Goal: Task Accomplishment & Management: Manage account settings

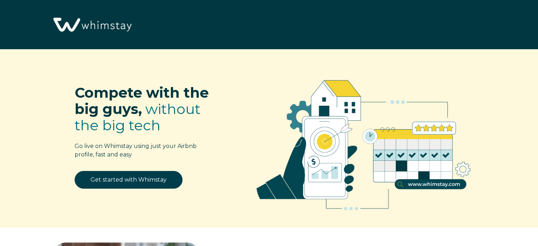
select select "GB"
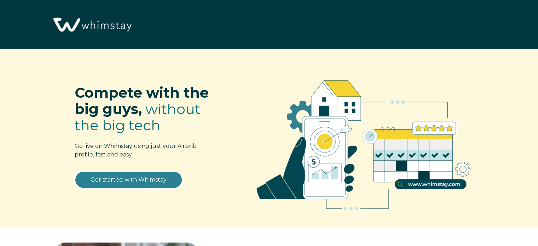
click at [124, 180] on link "Get started with Whimstay" at bounding box center [129, 180] width 108 height 18
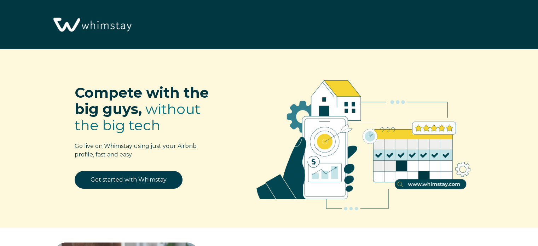
scroll to position [875, 0]
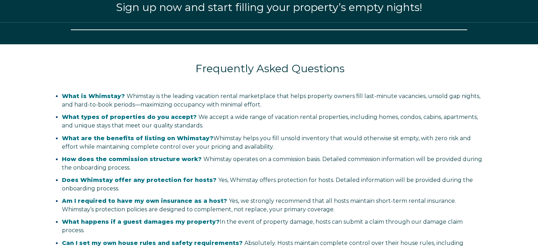
select select "GB"
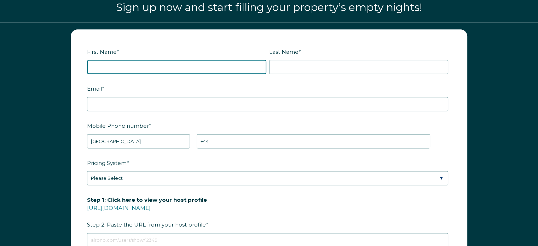
click at [114, 65] on input "First Name *" at bounding box center [176, 67] width 179 height 14
type input "Katarzyna"
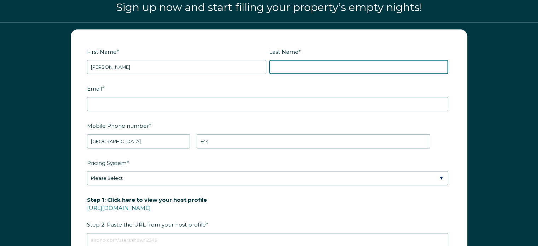
click at [287, 66] on input "Last Name *" at bounding box center [358, 67] width 179 height 14
type input "Pytlarz"
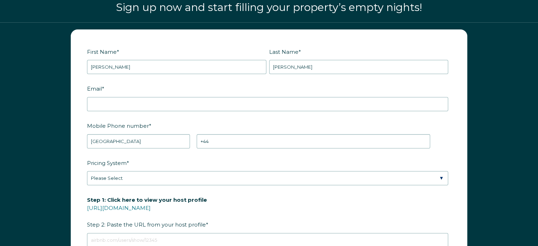
click at [198, 110] on fieldset "Email *" at bounding box center [269, 100] width 364 height 37
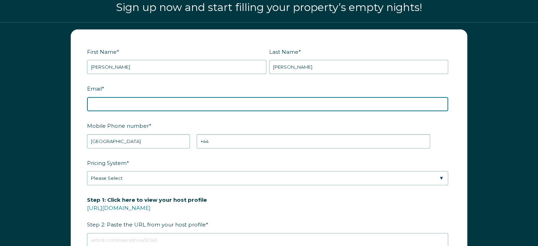
click at [195, 106] on input "Email *" at bounding box center [267, 104] width 361 height 14
type input "[EMAIL_ADDRESS][DOMAIN_NAME]"
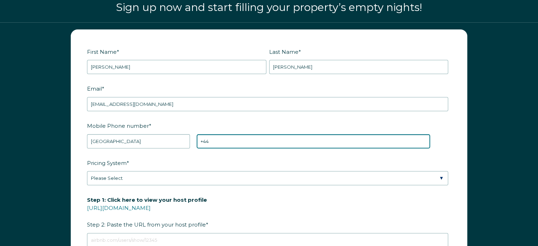
click at [224, 137] on input "+44" at bounding box center [314, 141] width 234 height 14
type input "+44 7724974504"
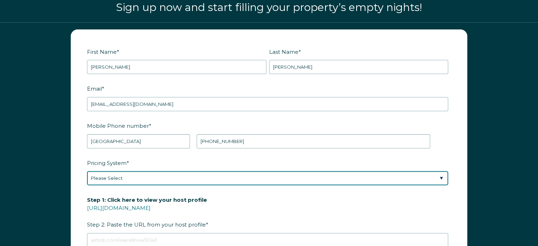
click at [170, 178] on select "Please Select Manual Airbnb Smart Pricing PriceLabs Wheelhouse Beyond Pricing 3…" at bounding box center [267, 178] width 361 height 14
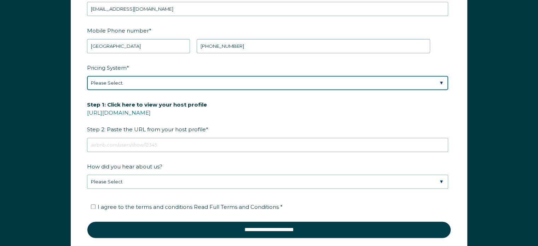
scroll to position [972, 0]
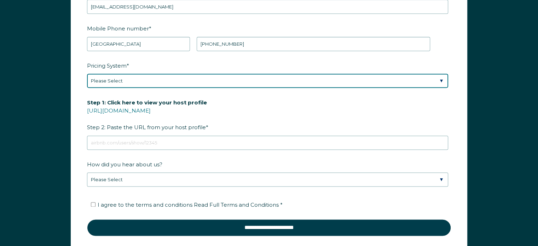
click at [365, 80] on select "Please Select Manual Airbnb Smart Pricing PriceLabs Wheelhouse Beyond Pricing 3…" at bounding box center [267, 81] width 361 height 14
select select "Manual"
click at [87, 74] on select "Please Select Manual Airbnb Smart Pricing PriceLabs Wheelhouse Beyond Pricing 3…" at bounding box center [267, 81] width 361 height 14
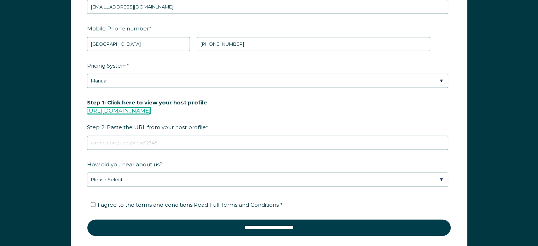
click at [142, 109] on link "https://www.airbnb.com/users/show/" at bounding box center [119, 110] width 64 height 7
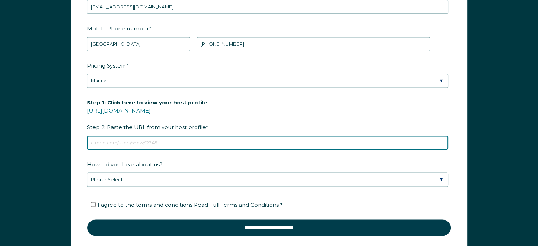
paste input "https://www.airbnb.co.uk/users/show/709329022"
type input "https://www.airbnb.co.uk/users/show/709329022"
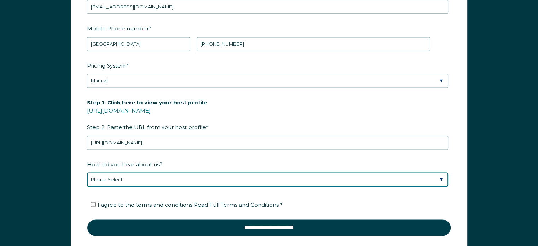
click at [146, 177] on select "Please Select Found Whimstay through a Google search Direct outreach from a Whi…" at bounding box center [267, 179] width 361 height 14
select select "Google Search"
click at [87, 172] on select "Please Select Found Whimstay through a Google search Direct outreach from a Whi…" at bounding box center [267, 179] width 361 height 14
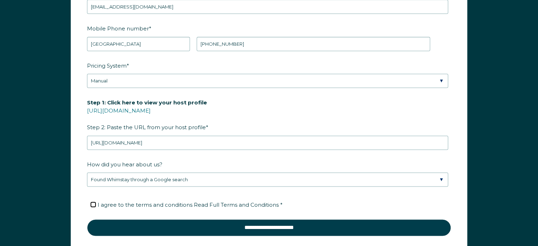
click at [93, 202] on input "I agree to the terms and conditions Read Full Terms and Conditions *" at bounding box center [93, 204] width 5 height 5
checkbox input "true"
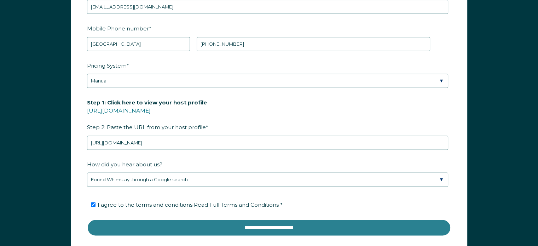
click at [252, 223] on input "**********" at bounding box center [269, 227] width 364 height 17
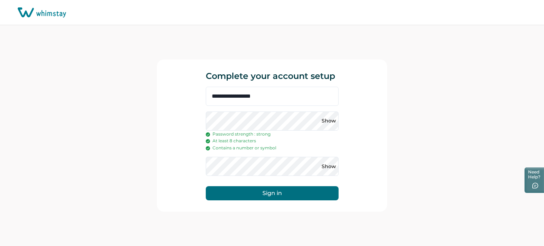
click at [279, 193] on button "Sign in" at bounding box center [272, 193] width 133 height 14
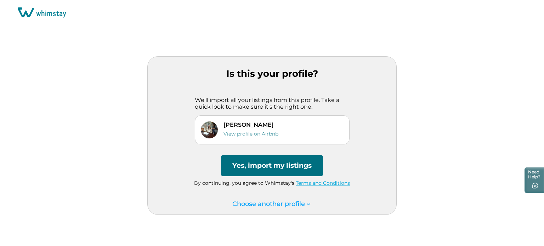
click at [264, 163] on button "Yes, import my listings" at bounding box center [272, 165] width 102 height 21
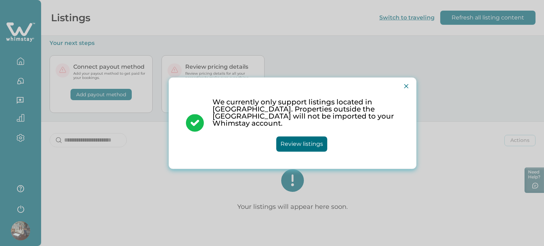
click at [299, 138] on button "Review listings" at bounding box center [301, 143] width 51 height 15
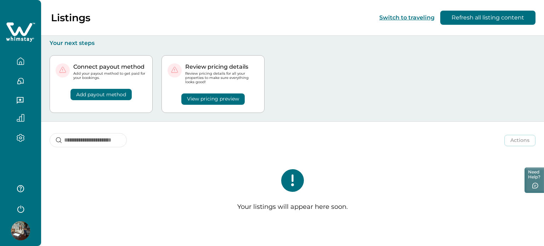
click at [21, 136] on icon "button" at bounding box center [21, 138] width 8 height 8
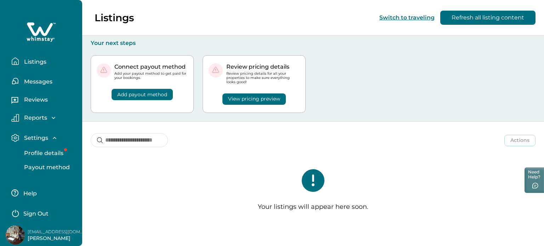
click at [46, 151] on p "Profile details" at bounding box center [42, 153] width 41 height 7
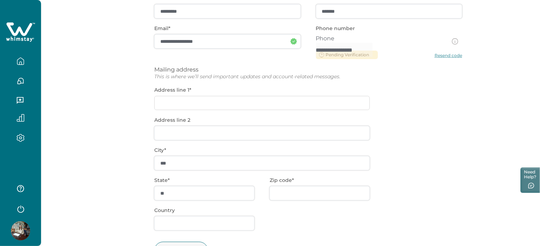
scroll to position [127, 0]
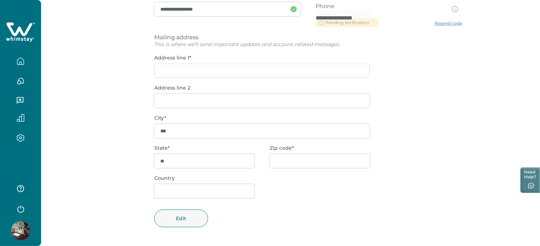
click at [21, 62] on icon "button" at bounding box center [20, 63] width 2 height 3
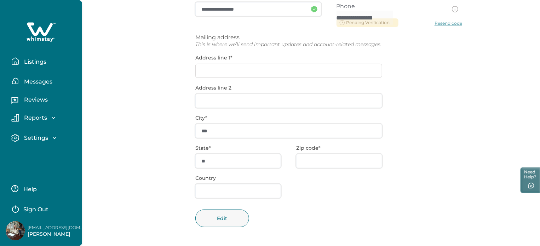
click at [51, 136] on icon "button" at bounding box center [54, 137] width 7 height 7
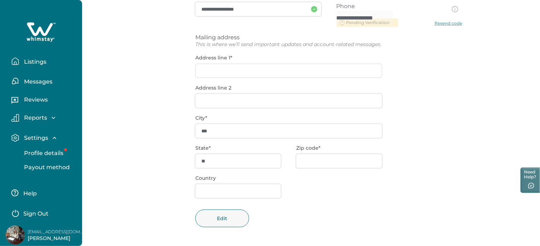
click at [40, 61] on p "Listings" at bounding box center [34, 61] width 24 height 7
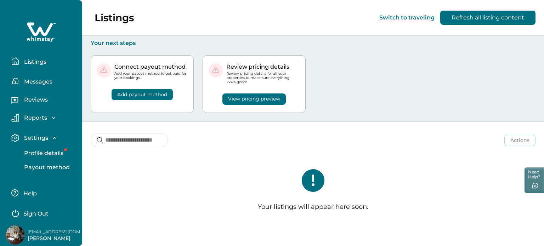
click at [40, 58] on button "Listings" at bounding box center [43, 61] width 65 height 14
click at [38, 79] on p "Messages" at bounding box center [37, 81] width 30 height 7
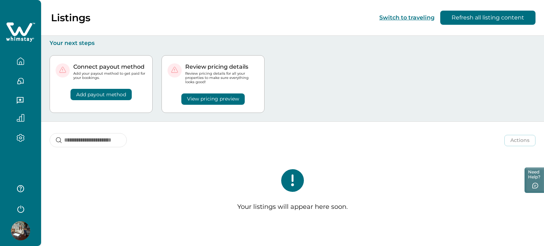
click at [20, 186] on icon "button" at bounding box center [20, 188] width 7 height 7
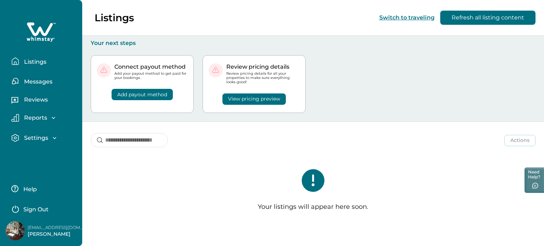
click at [27, 190] on p "Help" at bounding box center [29, 189] width 16 height 7
click at [40, 59] on p "Listings" at bounding box center [34, 61] width 24 height 7
click at [45, 138] on p "Settings" at bounding box center [35, 137] width 26 height 7
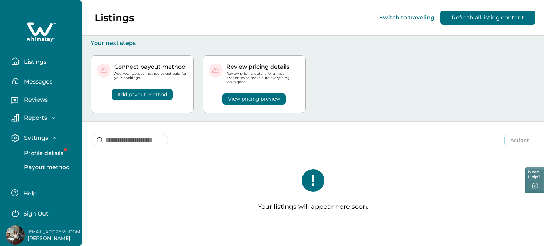
click at [46, 153] on p "Profile details" at bounding box center [42, 153] width 41 height 7
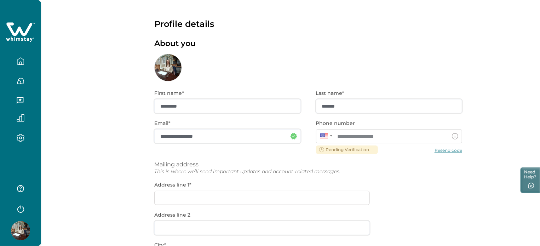
click at [482, 105] on div "**********" at bounding box center [290, 186] width 499 height 373
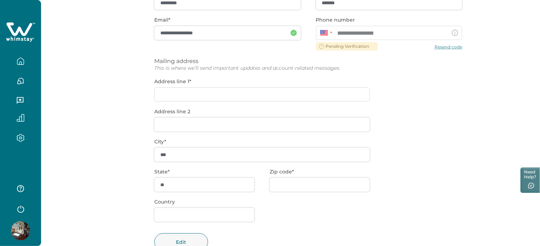
scroll to position [127, 0]
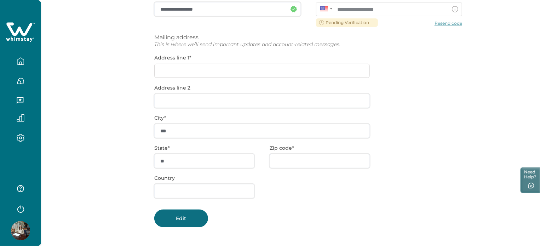
click at [190, 217] on button "Edit" at bounding box center [181, 219] width 54 height 18
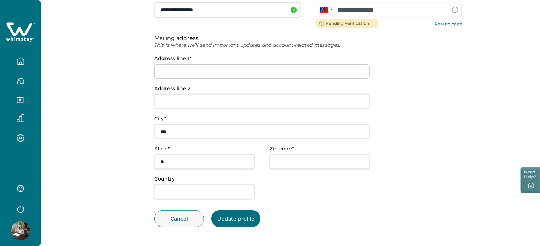
scroll to position [126, 0]
click at [531, 182] on button "Need Help?" at bounding box center [529, 179] width 21 height 27
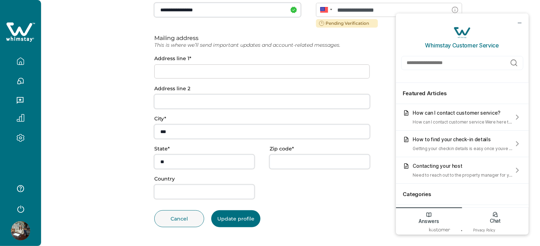
click at [494, 219] on p "Chat" at bounding box center [494, 221] width 11 height 6
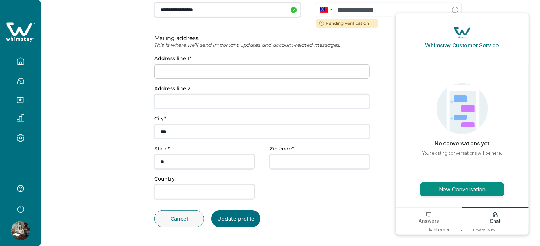
click at [473, 192] on button "New Conversation" at bounding box center [462, 189] width 84 height 14
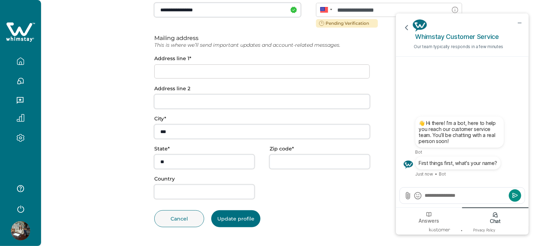
type textarea "**********"
drag, startPoint x: 513, startPoint y: 193, endPoint x: 515, endPoint y: 196, distance: 3.6
click at [515, 196] on icon "Submit" at bounding box center [514, 195] width 7 height 7
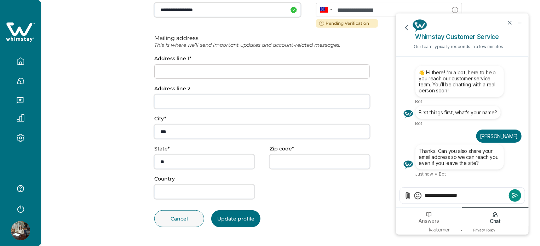
click at [515, 196] on icon "Submit" at bounding box center [514, 195] width 7 height 7
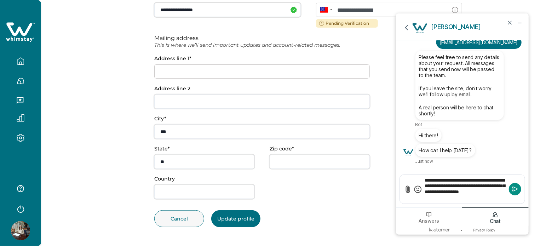
type textarea "**********"
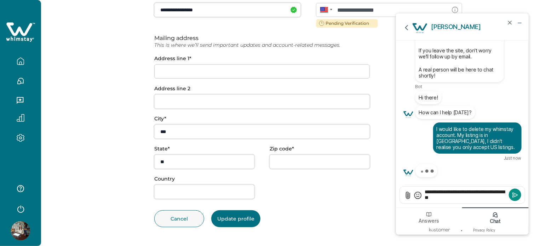
type textarea "**********"
click at [515, 196] on icon "Submit" at bounding box center [514, 194] width 7 height 7
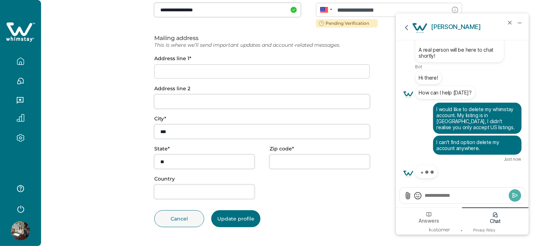
click at [515, 196] on icon "Submit" at bounding box center [514, 195] width 7 height 7
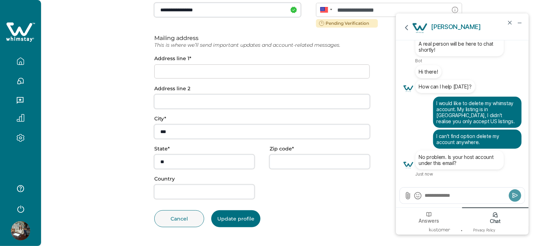
click at [452, 190] on div at bounding box center [462, 196] width 125 height 16
click at [452, 199] on textarea "Send a message" at bounding box center [465, 195] width 83 height 7
type textarea "**********"
click at [518, 197] on icon "Submit" at bounding box center [514, 195] width 7 height 7
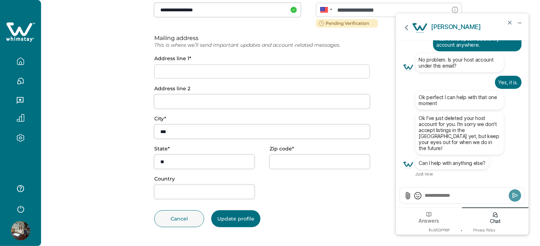
click at [441, 196] on textarea "Send a message" at bounding box center [465, 195] width 83 height 7
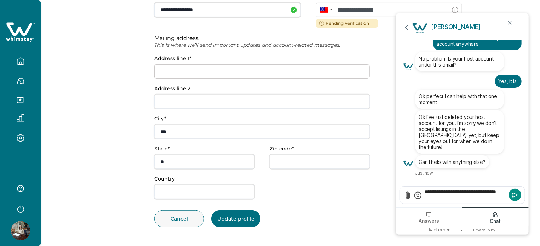
type textarea "**********"
click at [514, 196] on icon "Submit" at bounding box center [514, 194] width 7 height 7
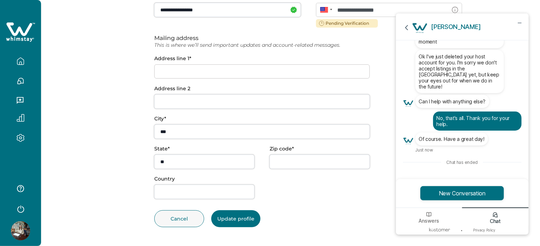
click at [20, 210] on icon "button" at bounding box center [20, 208] width 11 height 11
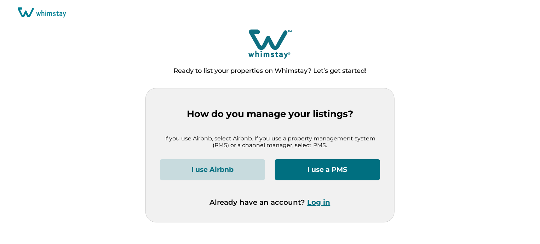
click at [14, 208] on div "Ready to list your properties on Whimstay? Let’s get started! How do you manage…" at bounding box center [270, 125] width 540 height 194
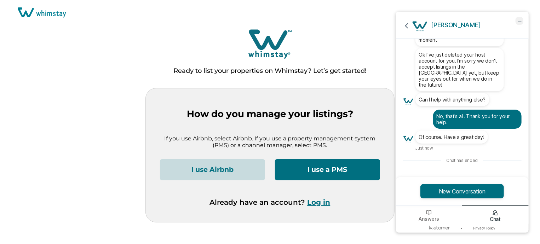
click at [520, 21] on icon "minimize chat widget" at bounding box center [519, 21] width 3 height 0
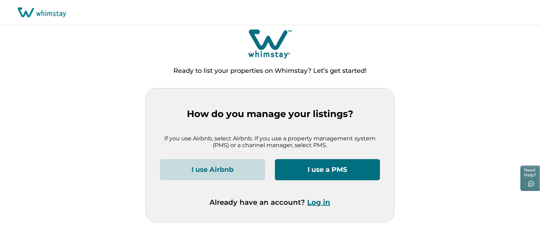
click at [323, 203] on button "Log in" at bounding box center [319, 202] width 23 height 8
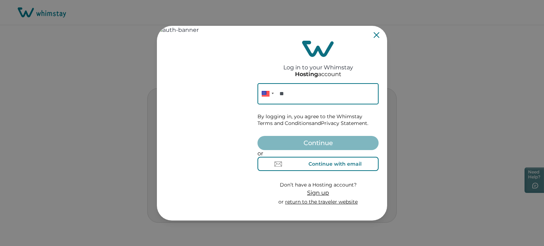
click at [310, 167] on div "Continue with email" at bounding box center [334, 164] width 53 height 6
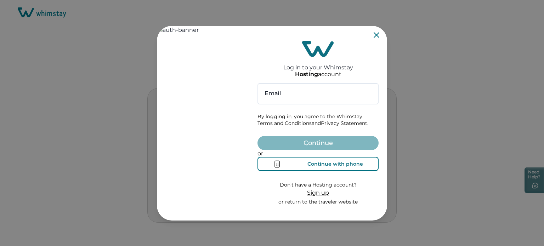
click at [317, 167] on div "Continue with phone" at bounding box center [335, 164] width 56 height 6
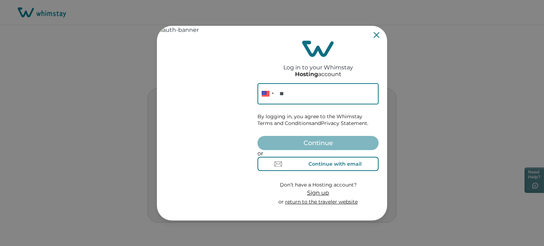
click at [317, 167] on div "Continue with email" at bounding box center [334, 164] width 53 height 6
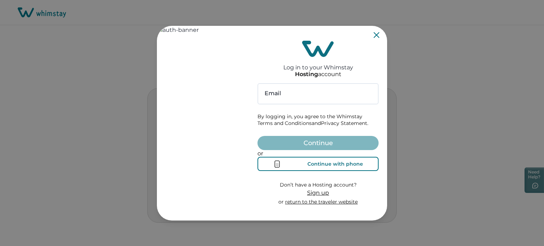
click at [317, 167] on div "Continue with phone" at bounding box center [335, 164] width 56 height 6
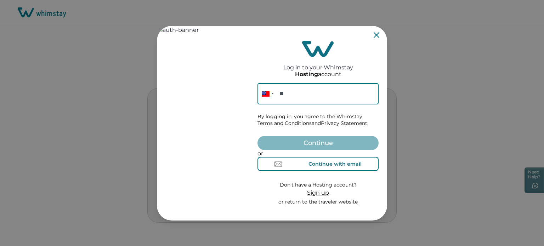
click at [317, 167] on div "Continue with email" at bounding box center [334, 164] width 53 height 6
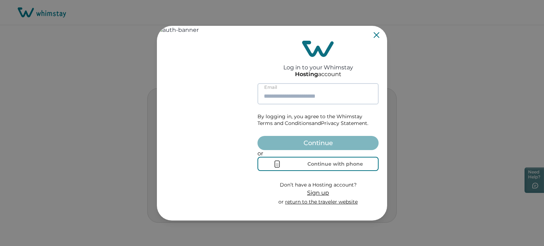
click at [277, 86] on input at bounding box center [317, 93] width 121 height 21
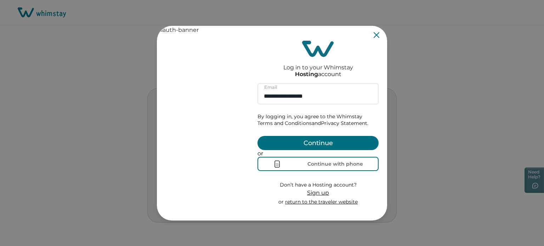
type input "**********"
click at [315, 138] on button "Continue" at bounding box center [317, 143] width 121 height 14
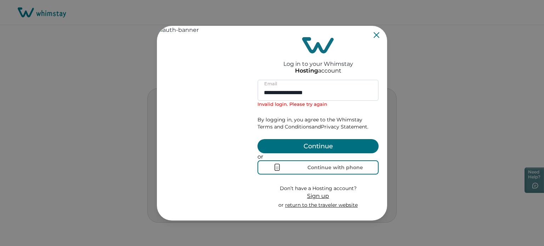
click at [379, 34] on div "**********" at bounding box center [318, 123] width 138 height 195
click at [376, 34] on icon "Close" at bounding box center [376, 35] width 6 height 6
